Goal: Information Seeking & Learning: Learn about a topic

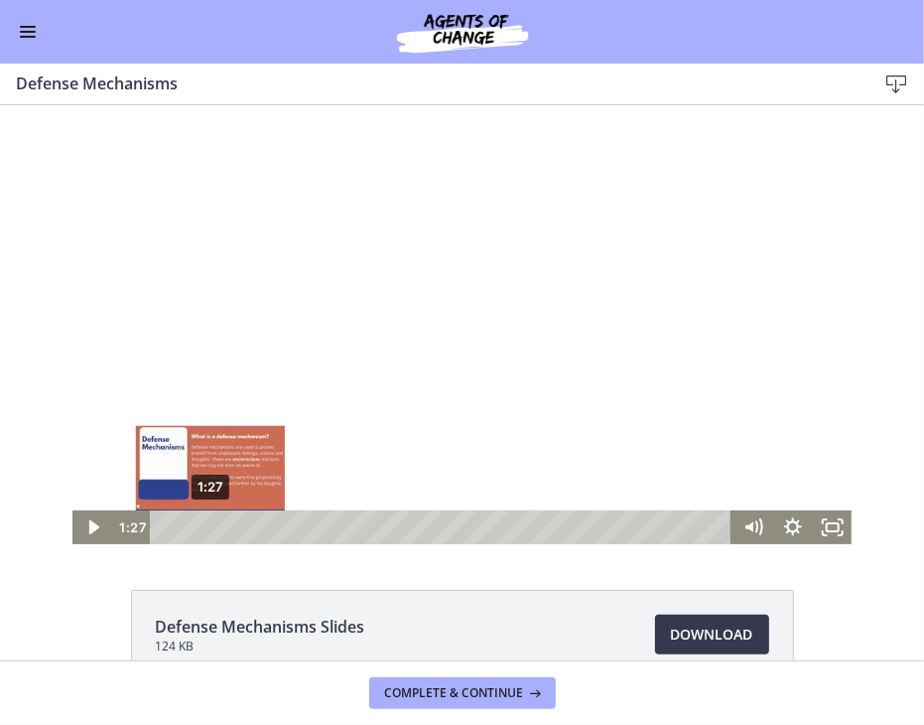
click at [202, 528] on div "1:27" at bounding box center [443, 526] width 559 height 34
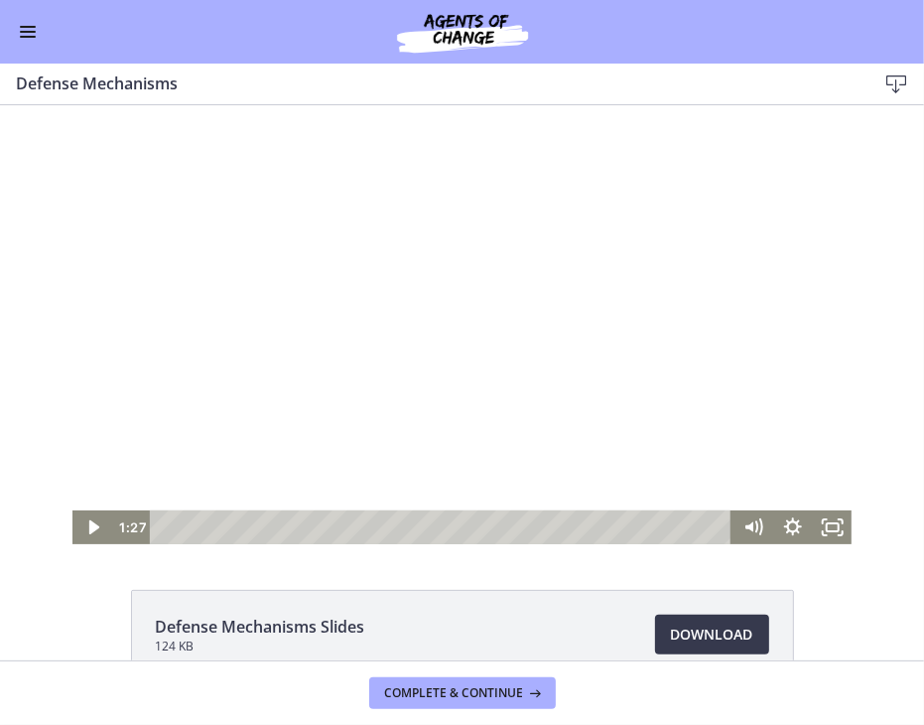
click at [275, 413] on div at bounding box center [462, 323] width 780 height 439
click at [747, 526] on icon "Mute" at bounding box center [753, 526] width 48 height 41
click at [746, 480] on div at bounding box center [462, 323] width 780 height 439
click at [742, 479] on div "Volume" at bounding box center [752, 454] width 40 height 109
click at [742, 466] on div "Volume" at bounding box center [752, 454] width 40 height 109
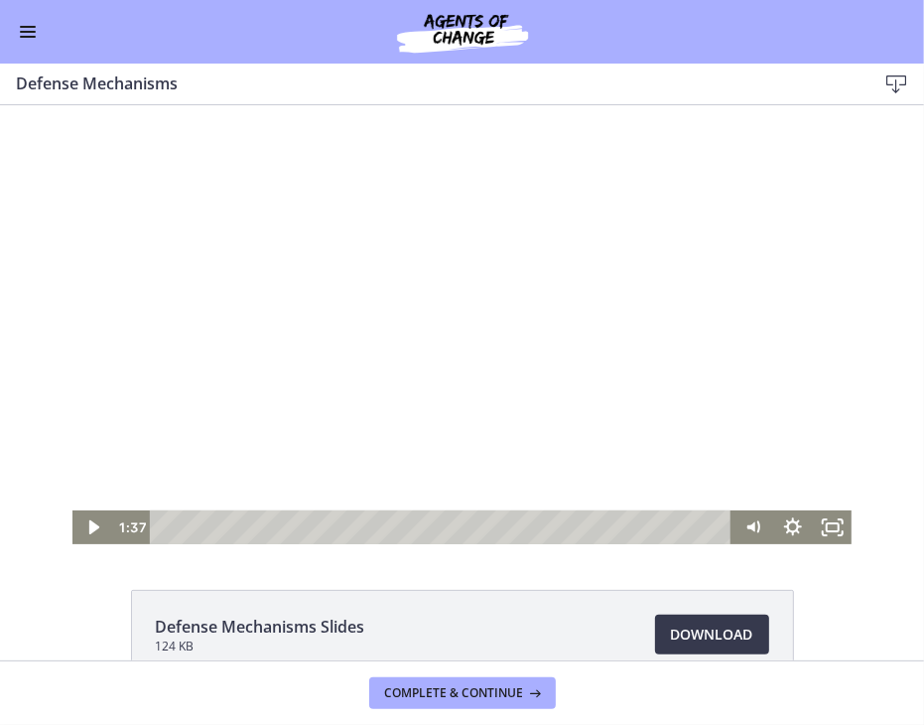
click at [558, 490] on div at bounding box center [462, 323] width 780 height 439
click at [747, 480] on div "Volume" at bounding box center [752, 454] width 40 height 109
click at [783, 524] on icon "Show settings menu" at bounding box center [792, 525] width 18 height 18
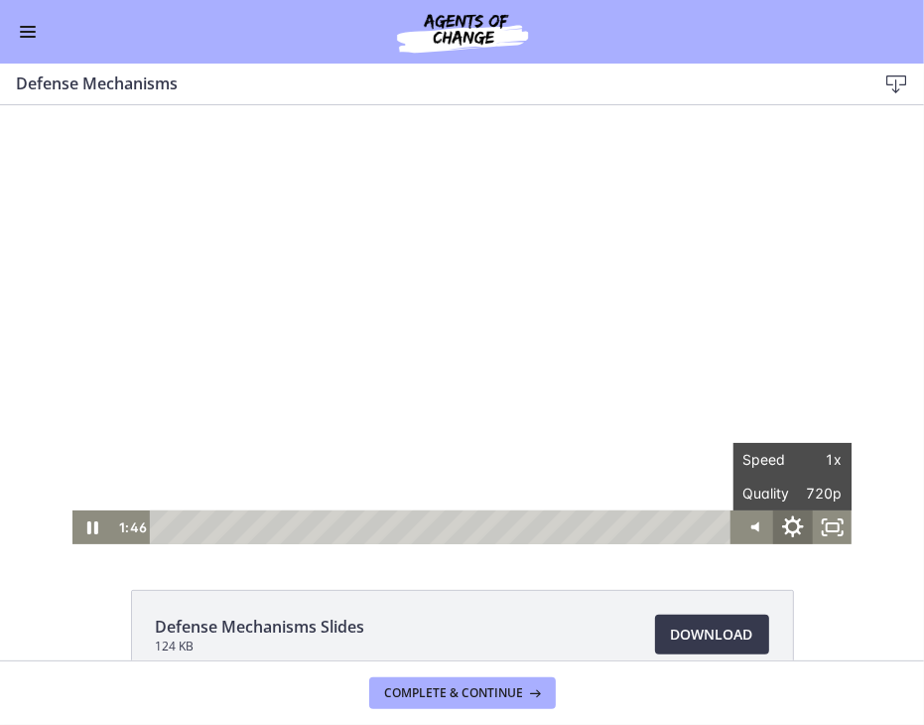
click at [782, 524] on icon "Hide settings menu" at bounding box center [793, 525] width 22 height 22
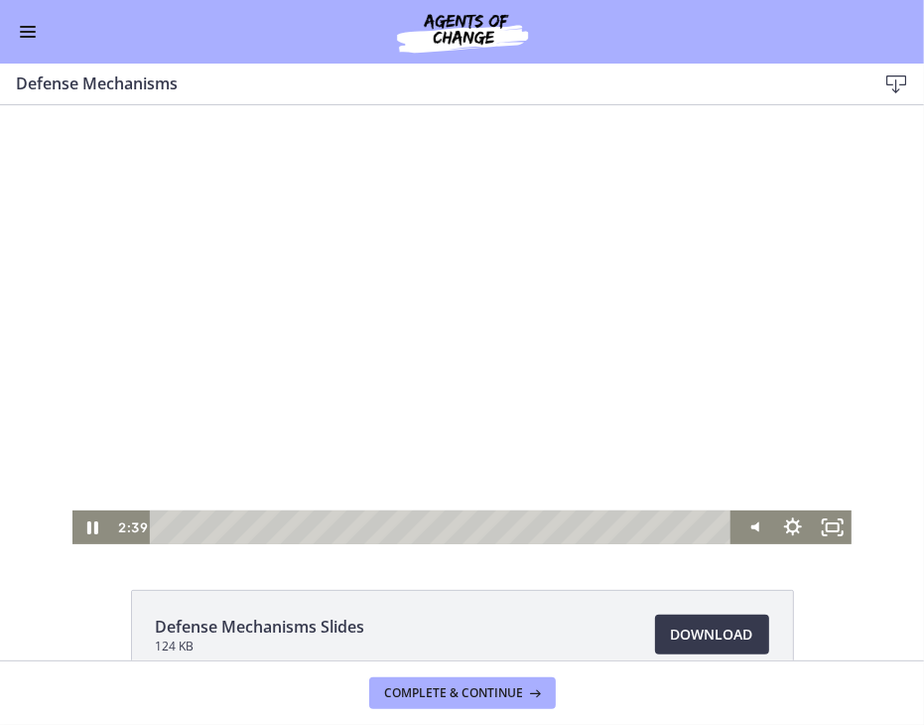
click at [724, 330] on div at bounding box center [462, 323] width 780 height 439
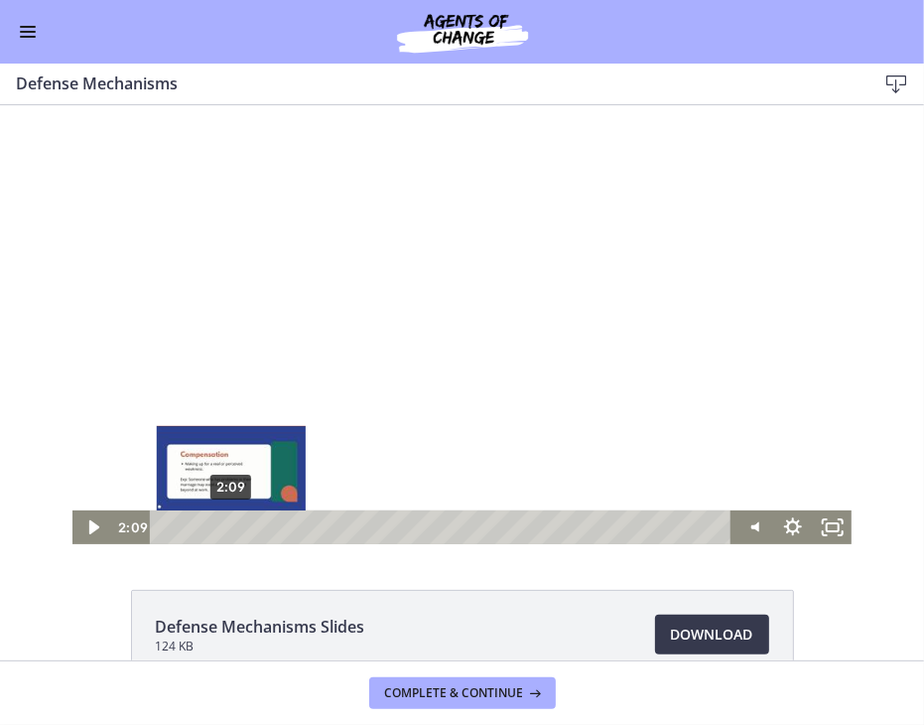
click at [224, 524] on div "2:09" at bounding box center [443, 526] width 559 height 34
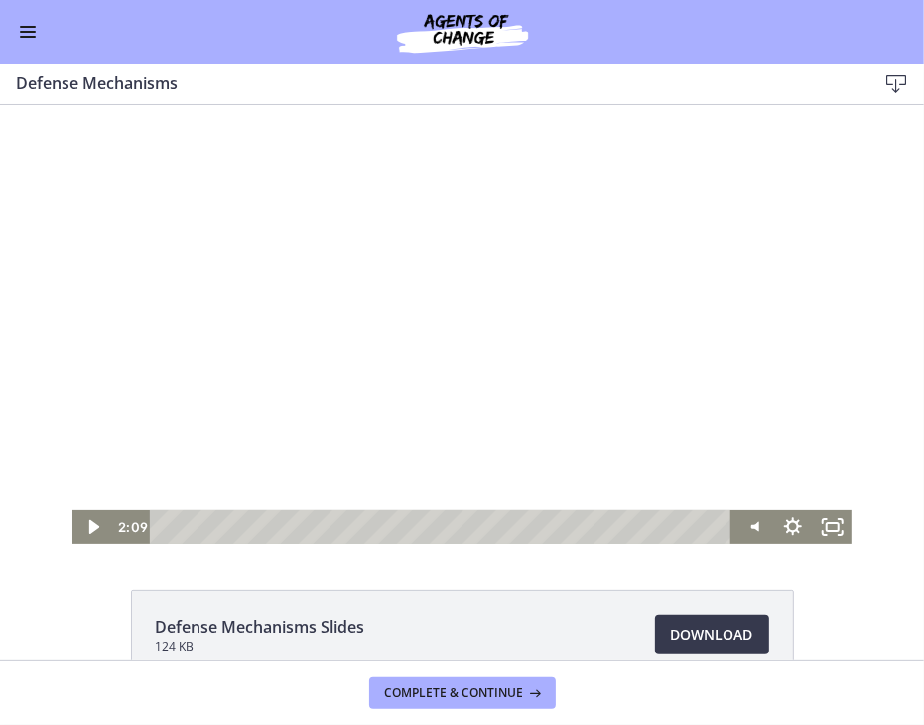
click at [331, 402] on div at bounding box center [462, 323] width 780 height 439
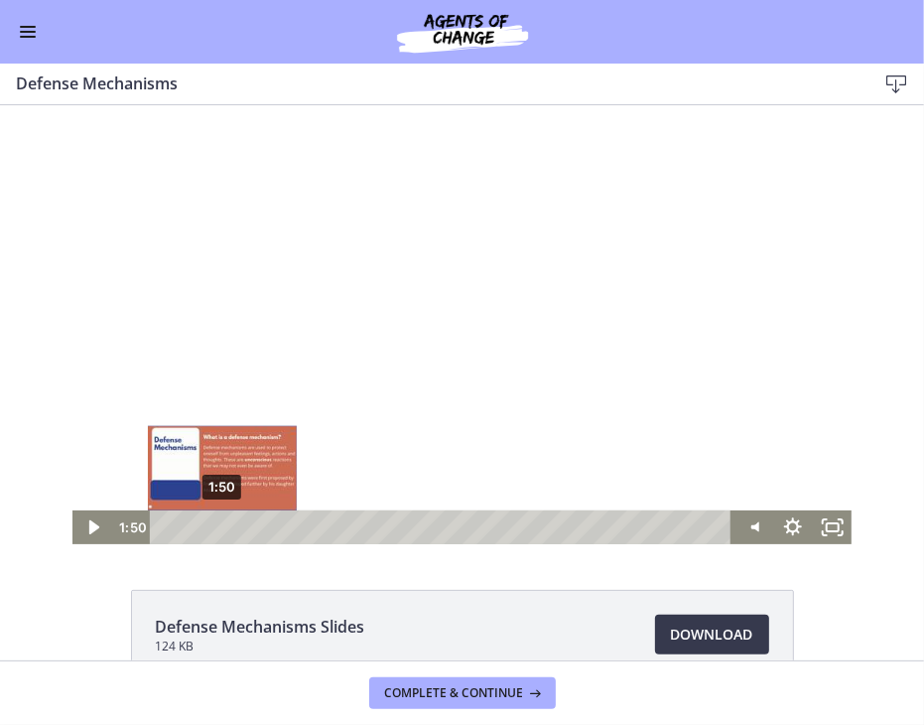
click at [214, 524] on div "1:50" at bounding box center [443, 526] width 559 height 34
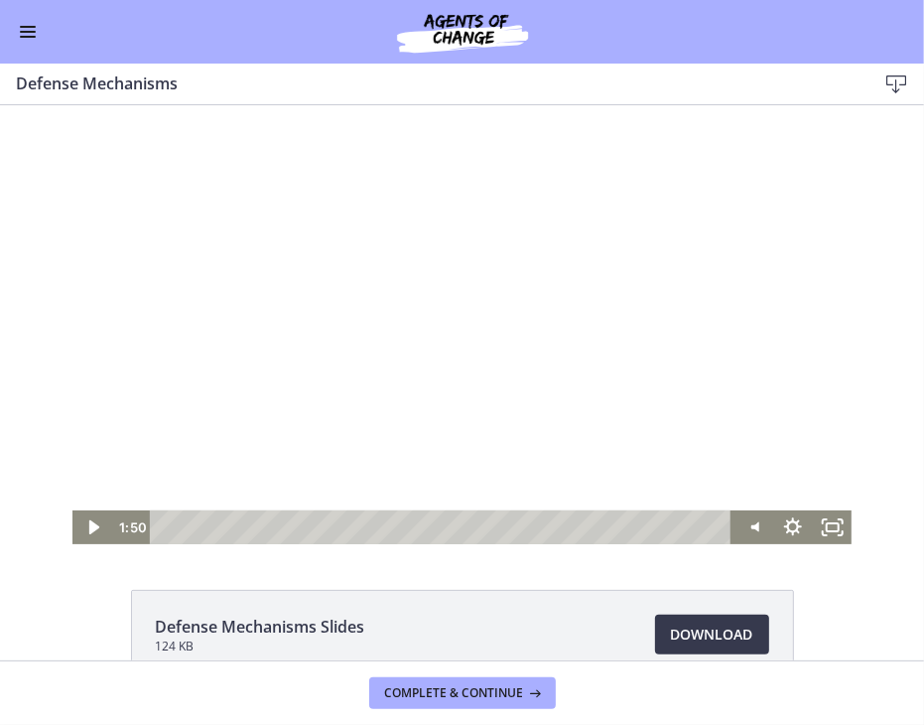
click at [295, 476] on div at bounding box center [462, 323] width 780 height 439
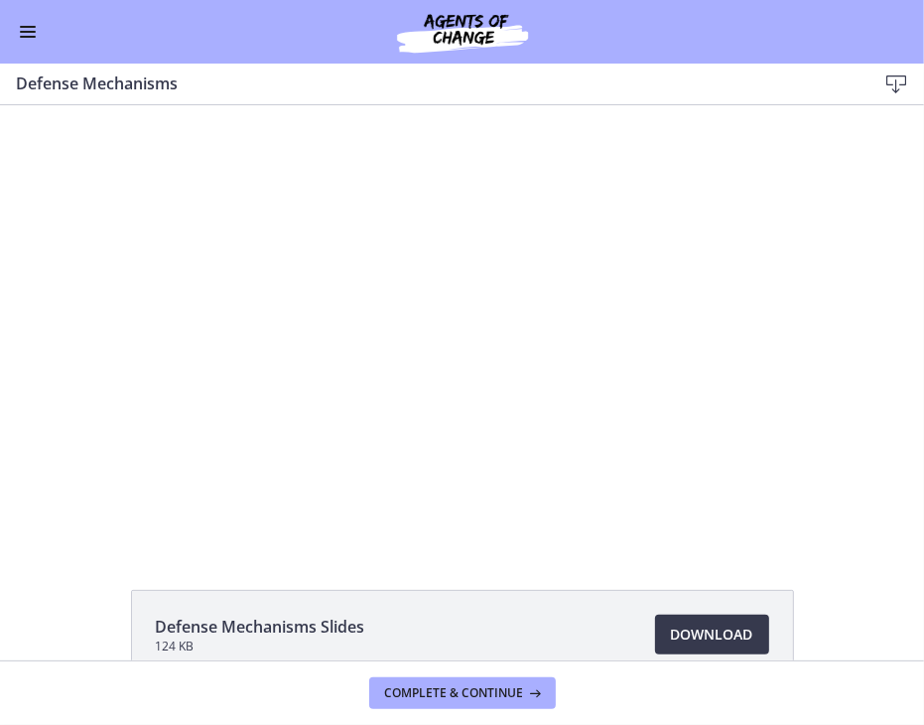
click at [295, 476] on div at bounding box center [462, 323] width 780 height 439
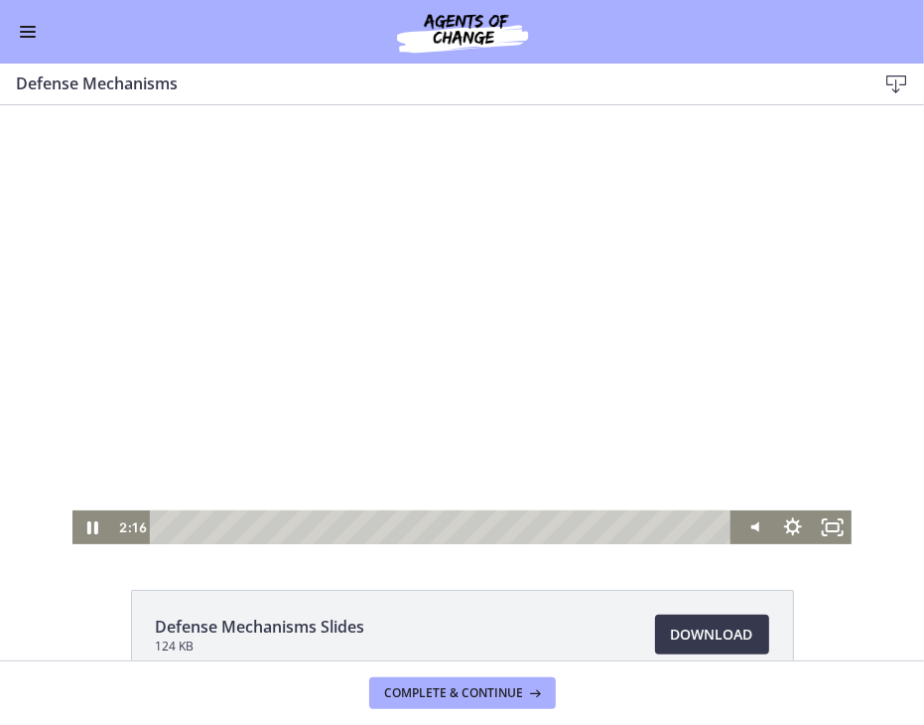
click at [518, 455] on div at bounding box center [462, 323] width 780 height 439
click at [746, 474] on div "Volume" at bounding box center [752, 473] width 15 height 15
click at [510, 421] on div at bounding box center [462, 323] width 780 height 439
click at [528, 432] on div at bounding box center [462, 323] width 780 height 439
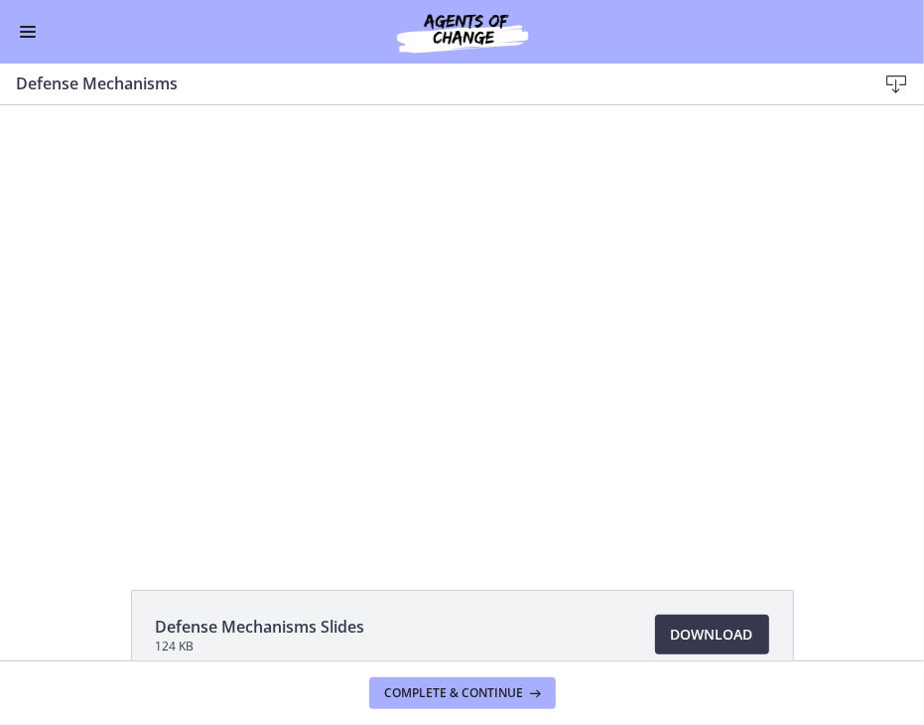
click at [528, 432] on div at bounding box center [462, 323] width 780 height 439
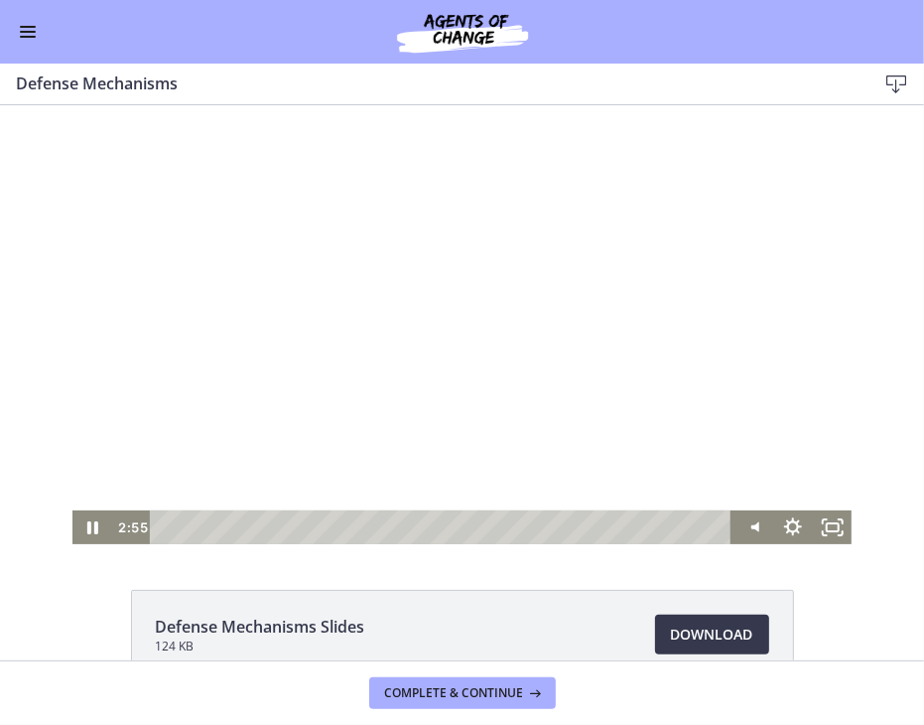
click at [537, 413] on div at bounding box center [462, 323] width 780 height 439
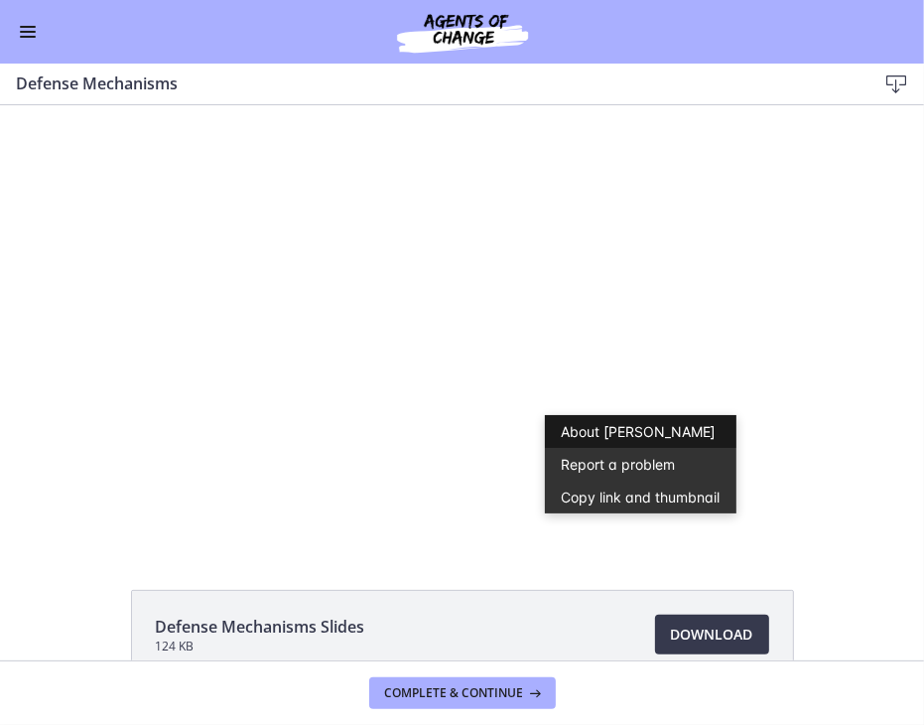
click at [545, 414] on link "About [PERSON_NAME]" at bounding box center [640, 430] width 191 height 33
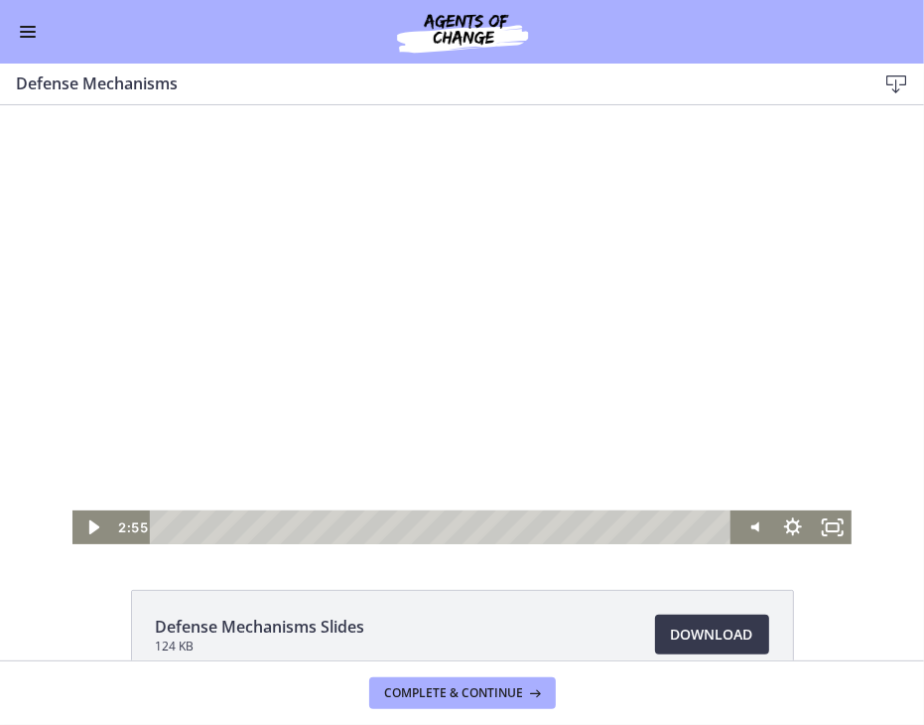
click at [381, 289] on div at bounding box center [462, 323] width 780 height 439
click at [222, 324] on div at bounding box center [462, 323] width 780 height 439
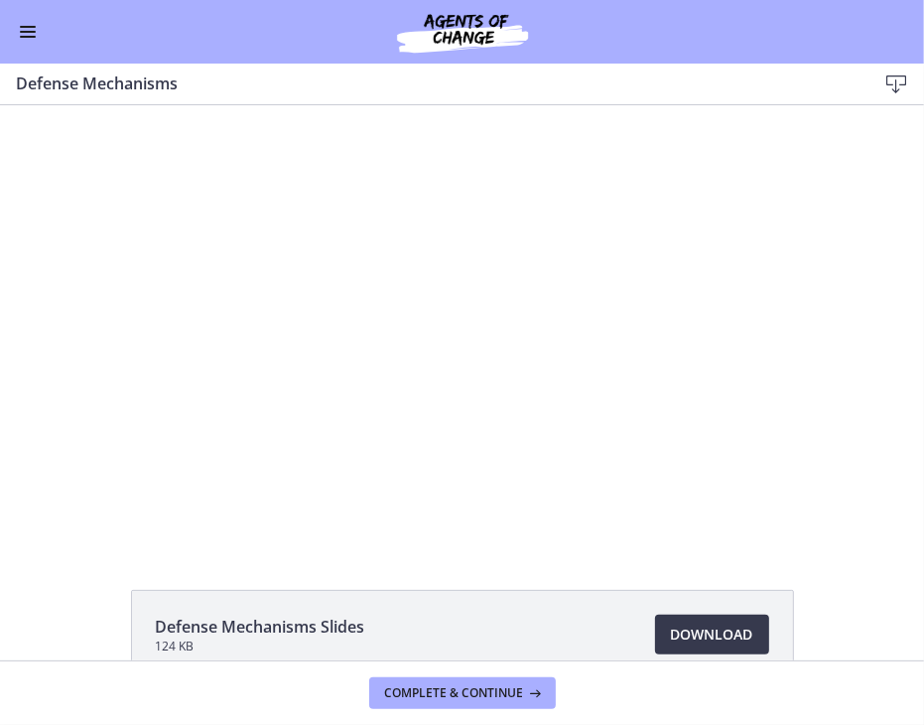
click at [222, 324] on div at bounding box center [462, 323] width 780 height 439
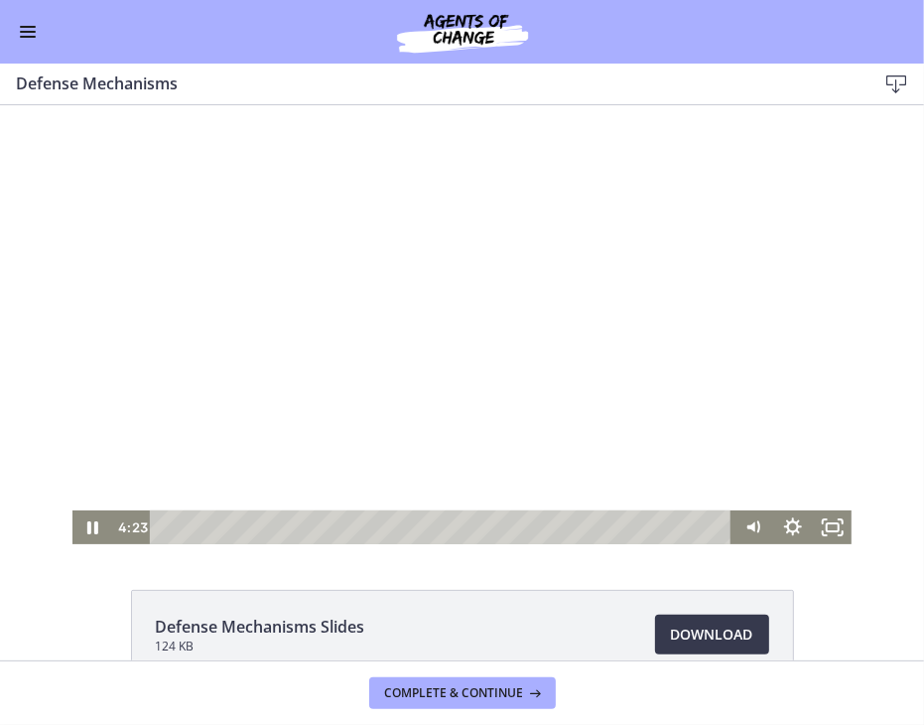
click at [220, 320] on div at bounding box center [462, 323] width 780 height 439
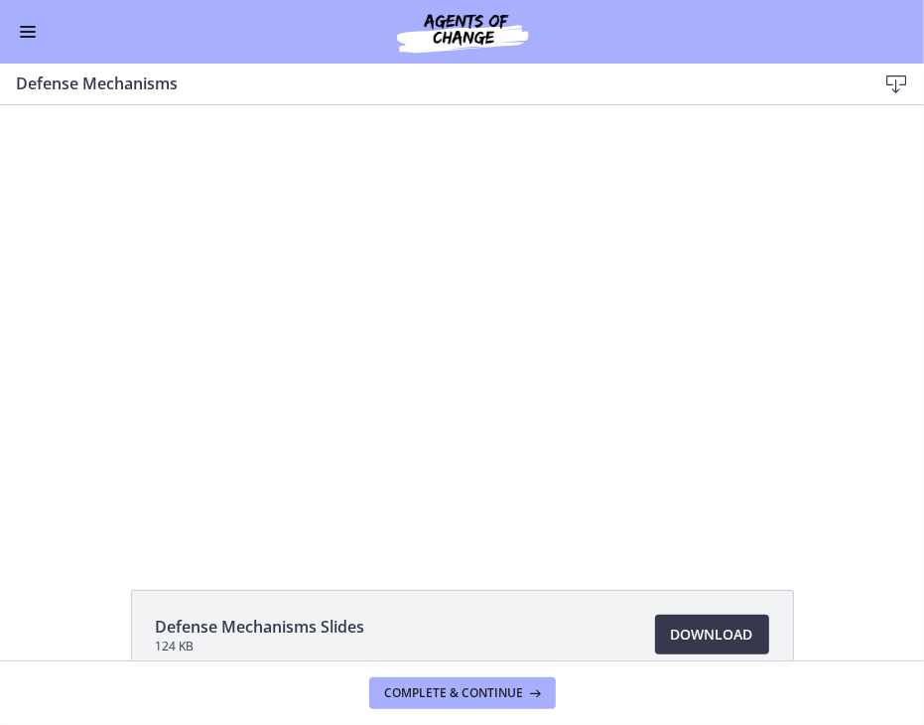
click at [220, 320] on div at bounding box center [462, 323] width 780 height 439
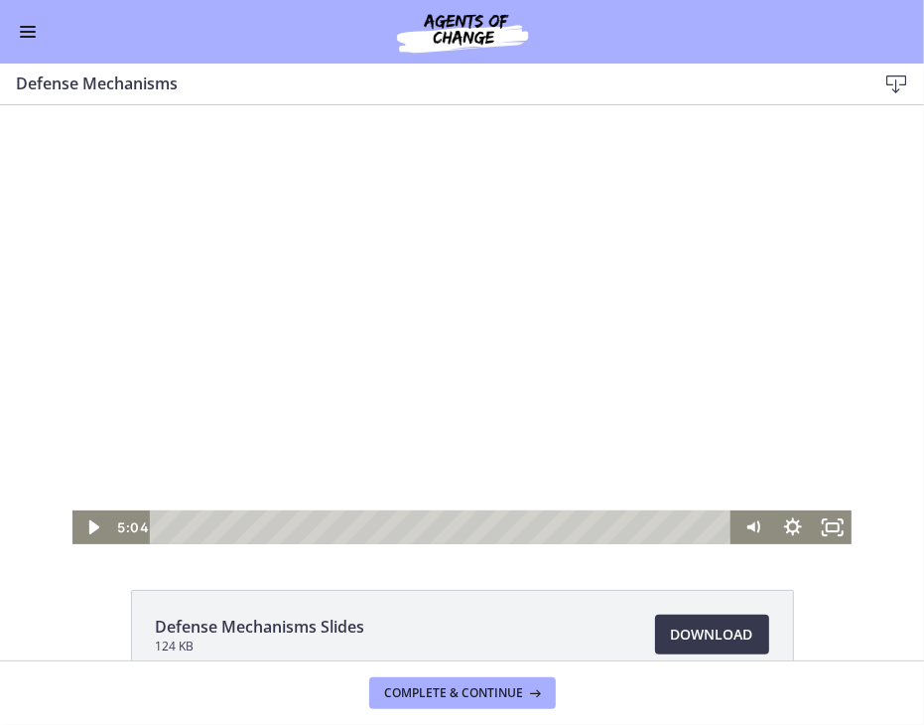
drag, startPoint x: 220, startPoint y: 320, endPoint x: 227, endPoint y: 329, distance: 11.3
click at [227, 329] on div at bounding box center [462, 323] width 780 height 439
click at [226, 323] on div at bounding box center [462, 323] width 780 height 439
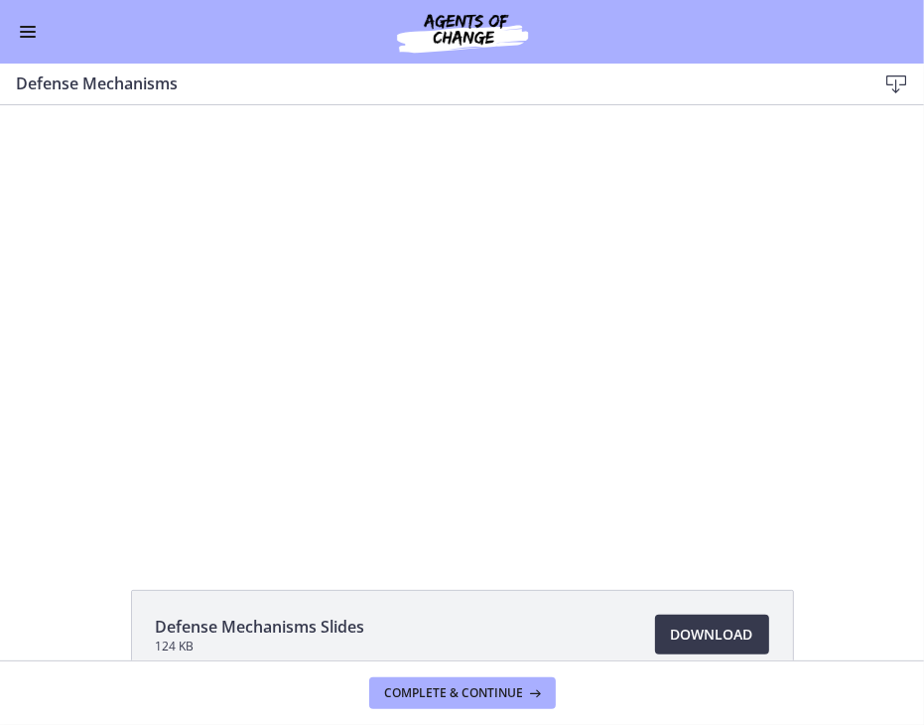
click at [226, 323] on div at bounding box center [462, 323] width 780 height 439
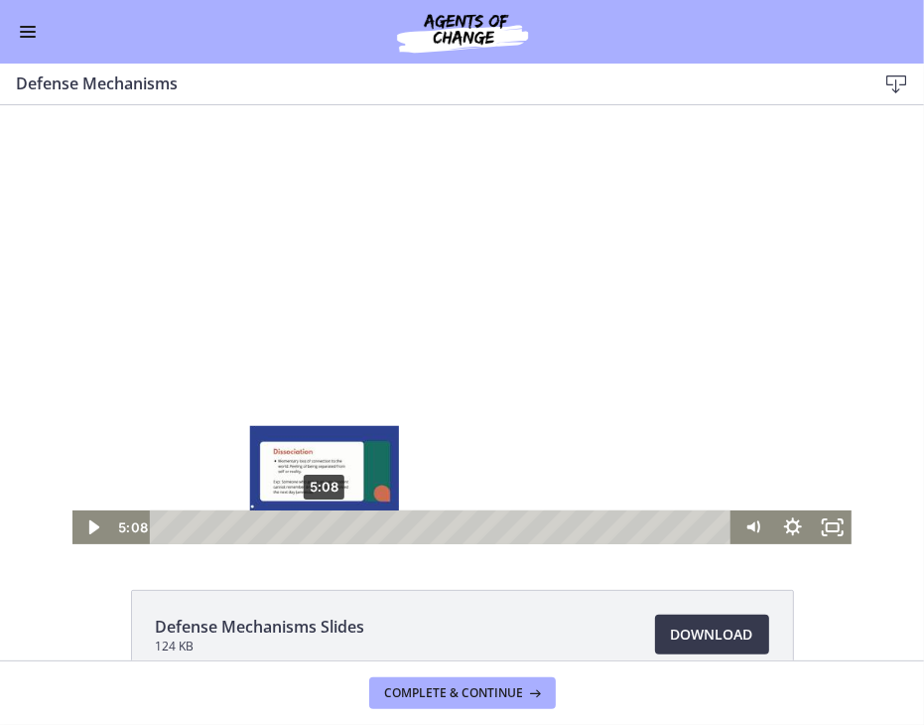
click at [318, 525] on div "5:08" at bounding box center [443, 526] width 559 height 34
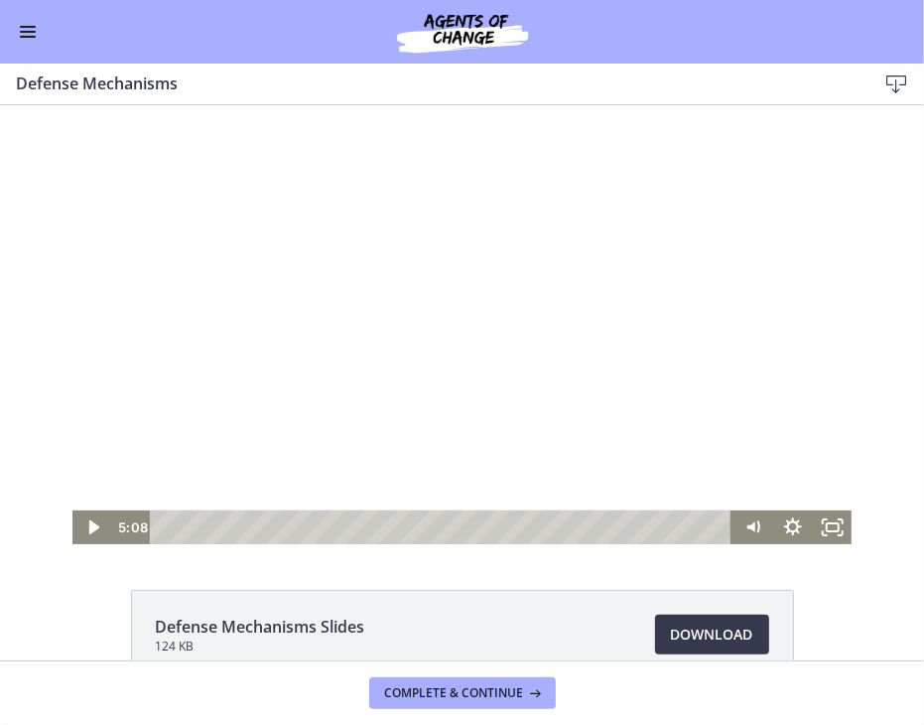
click at [290, 380] on div at bounding box center [462, 323] width 780 height 439
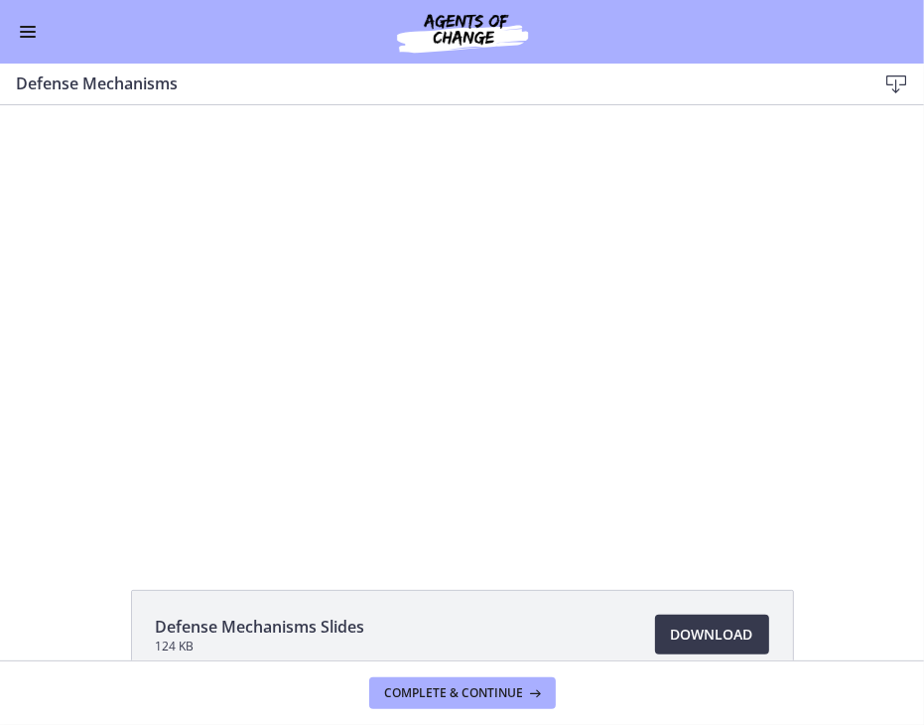
click at [290, 380] on div at bounding box center [462, 323] width 780 height 439
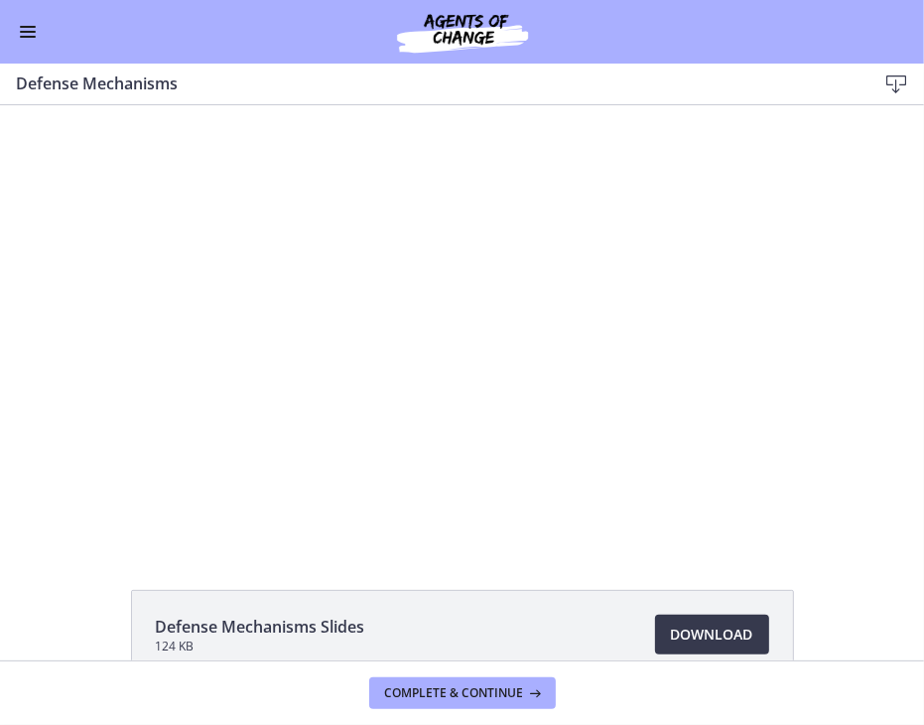
click at [290, 380] on div at bounding box center [462, 323] width 780 height 439
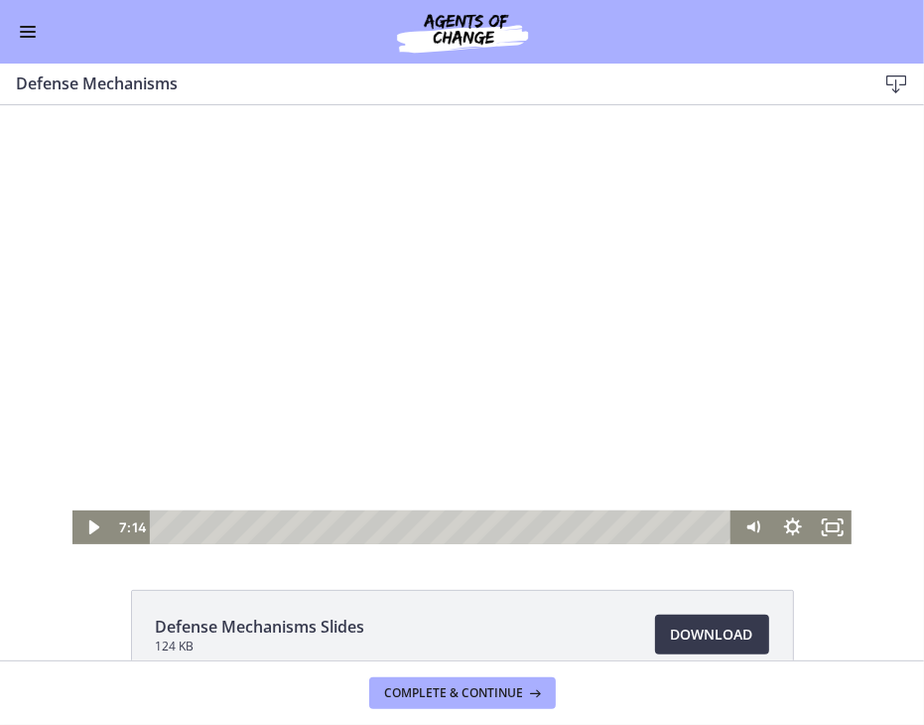
click at [418, 363] on div at bounding box center [462, 323] width 780 height 439
click at [393, 359] on div at bounding box center [462, 323] width 780 height 439
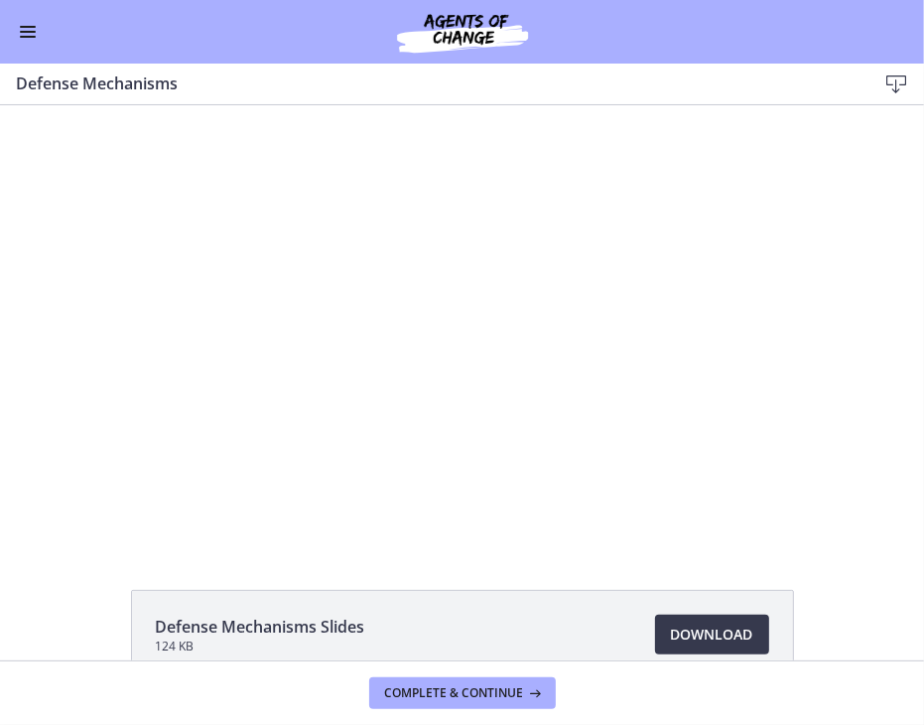
click at [393, 359] on div at bounding box center [462, 323] width 780 height 439
click at [397, 357] on div at bounding box center [462, 323] width 780 height 439
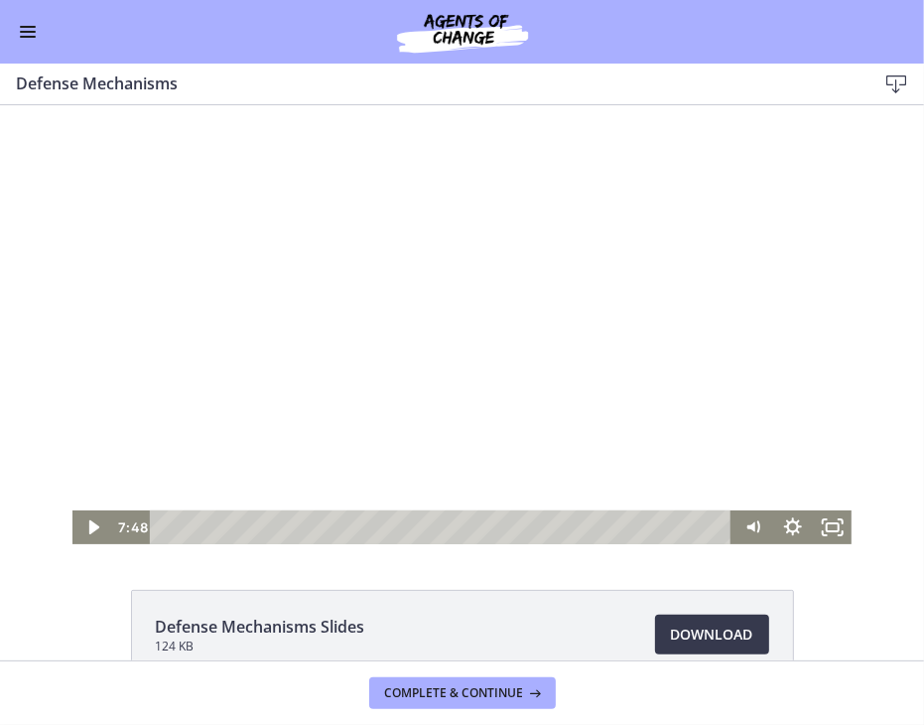
click at [473, 419] on div at bounding box center [462, 323] width 780 height 439
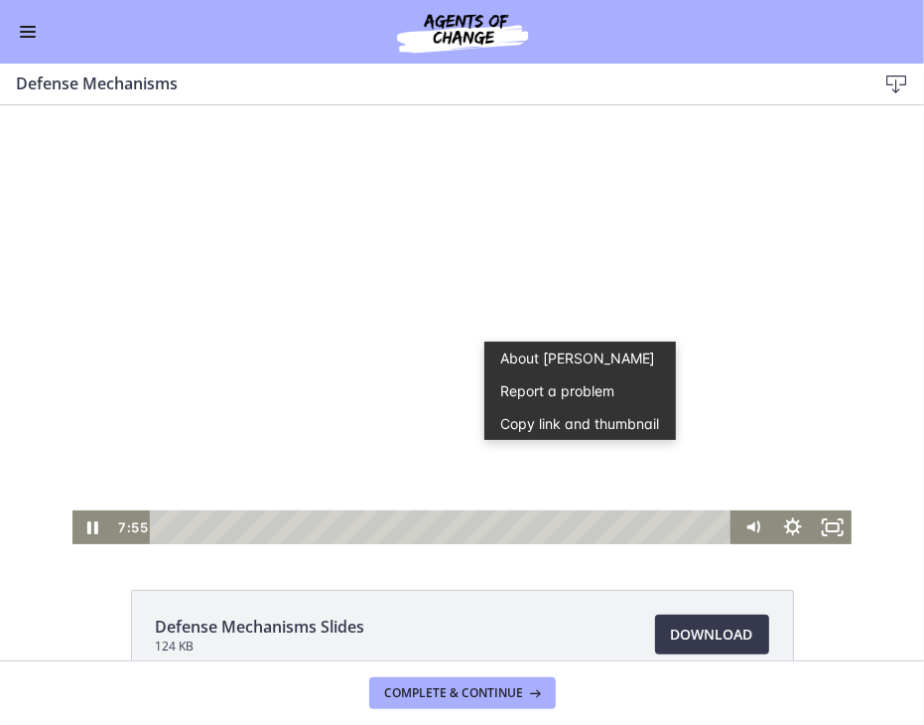
click at [408, 356] on div at bounding box center [462, 323] width 780 height 439
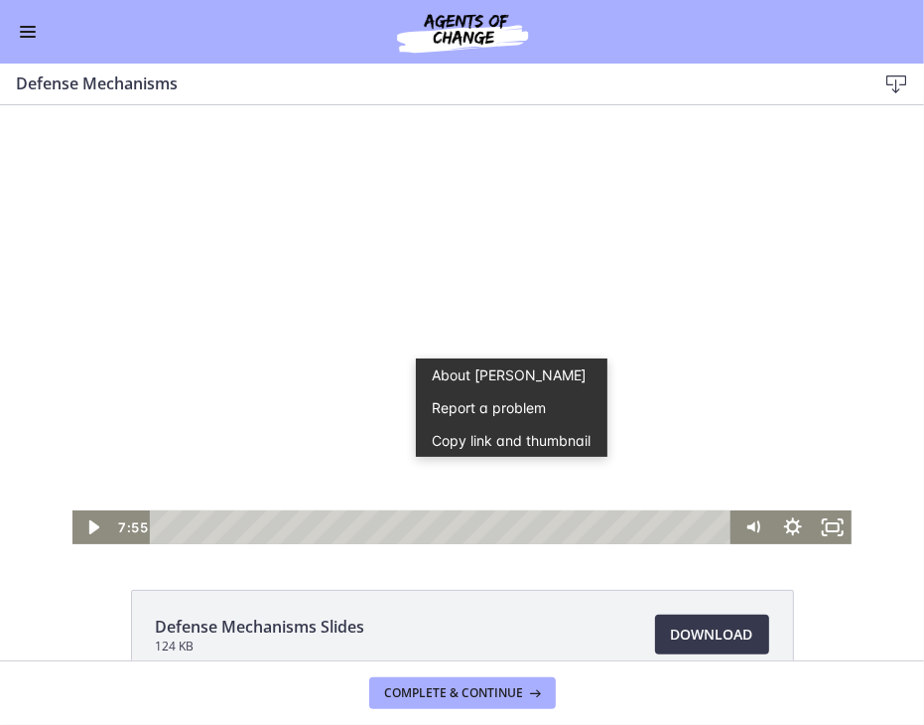
click at [381, 312] on div at bounding box center [462, 323] width 780 height 439
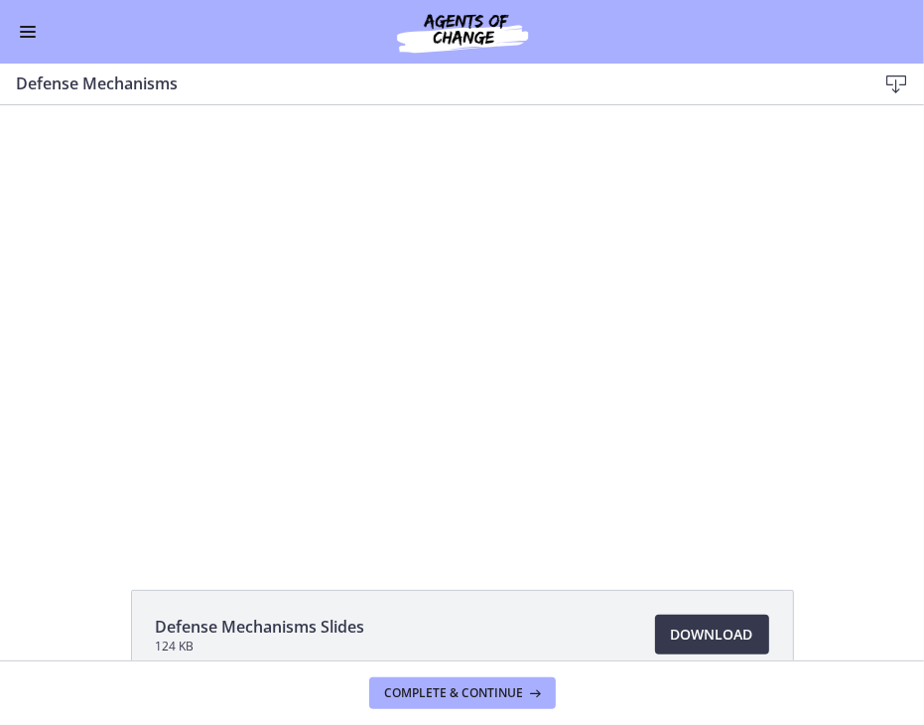
click at [381, 312] on div at bounding box center [462, 323] width 780 height 439
click at [337, 311] on div at bounding box center [462, 323] width 780 height 439
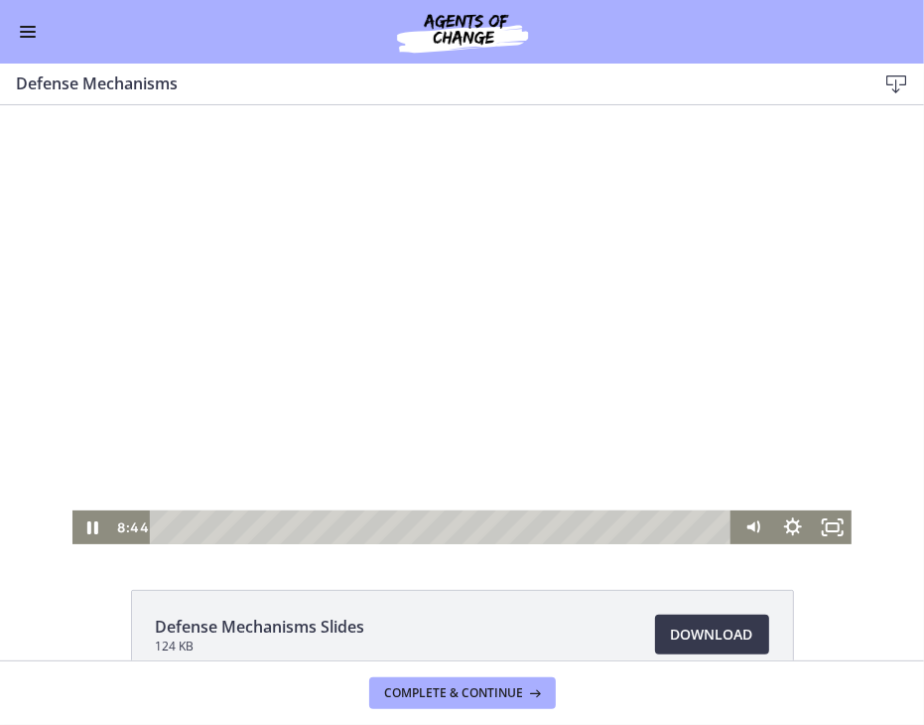
click at [264, 303] on div at bounding box center [462, 323] width 780 height 439
